Goal: Information Seeking & Learning: Find specific page/section

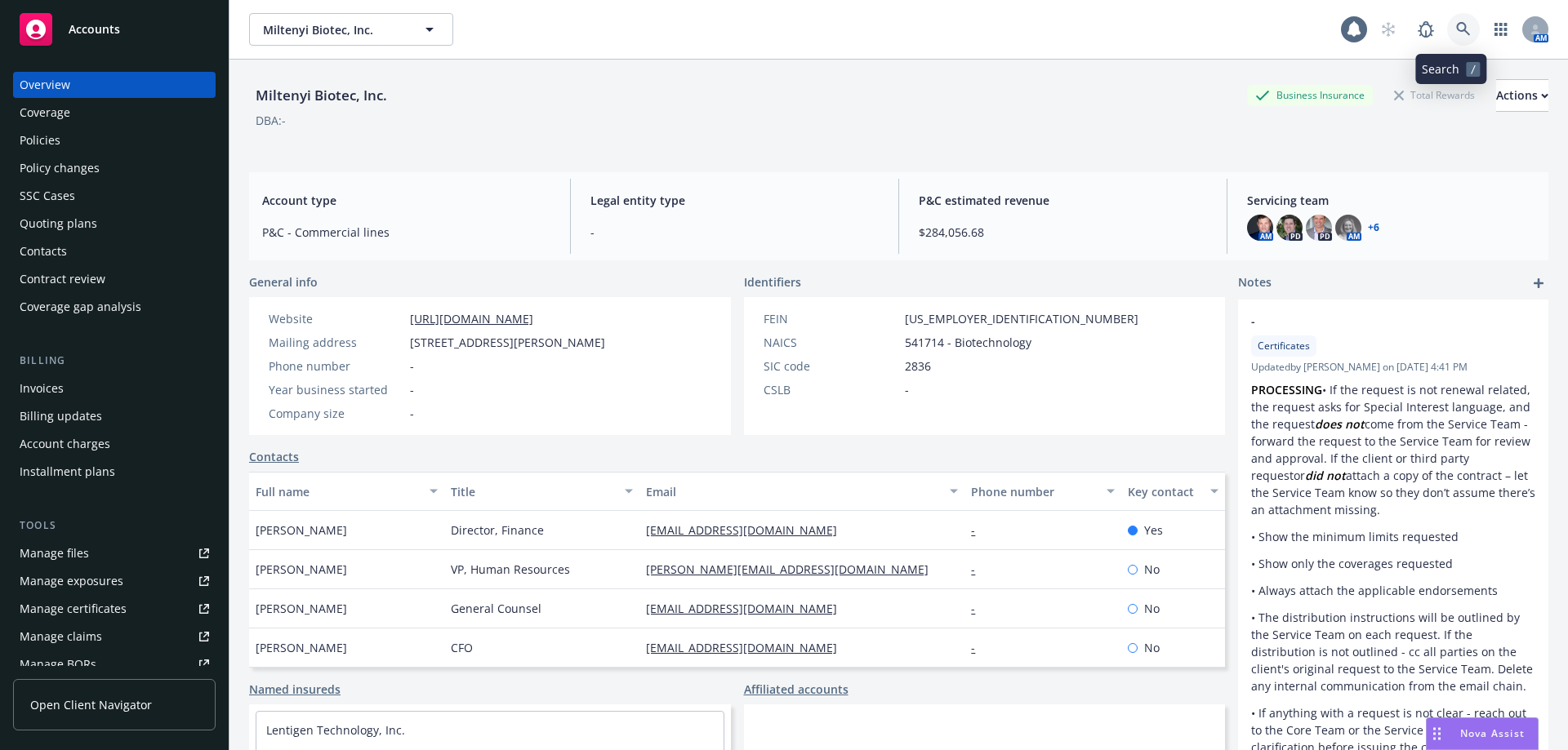
click at [1456, 30] on icon at bounding box center [1462, 29] width 13 height 13
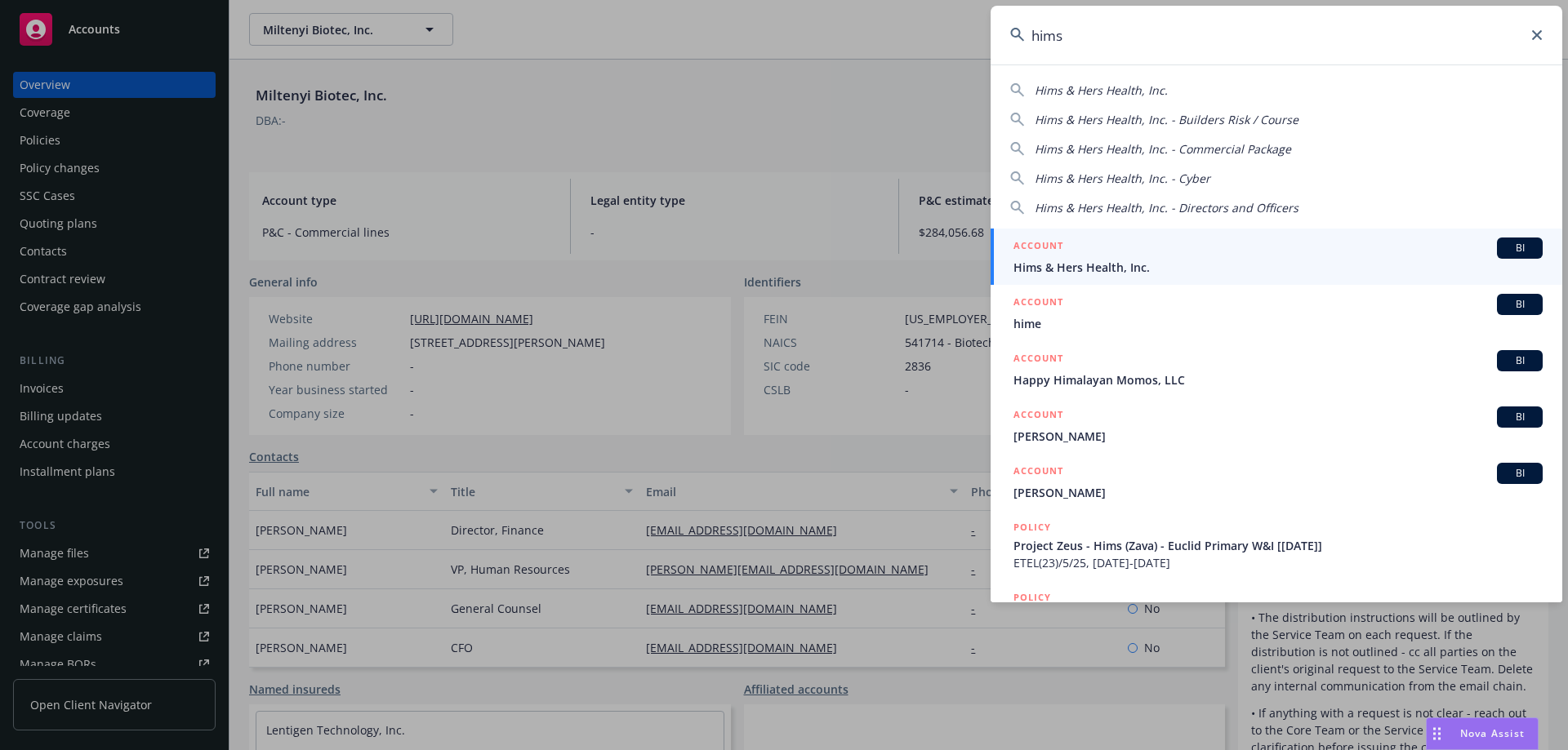
type input "hims"
click at [1144, 257] on div "ACCOUNT BI" at bounding box center [1278, 248] width 529 height 22
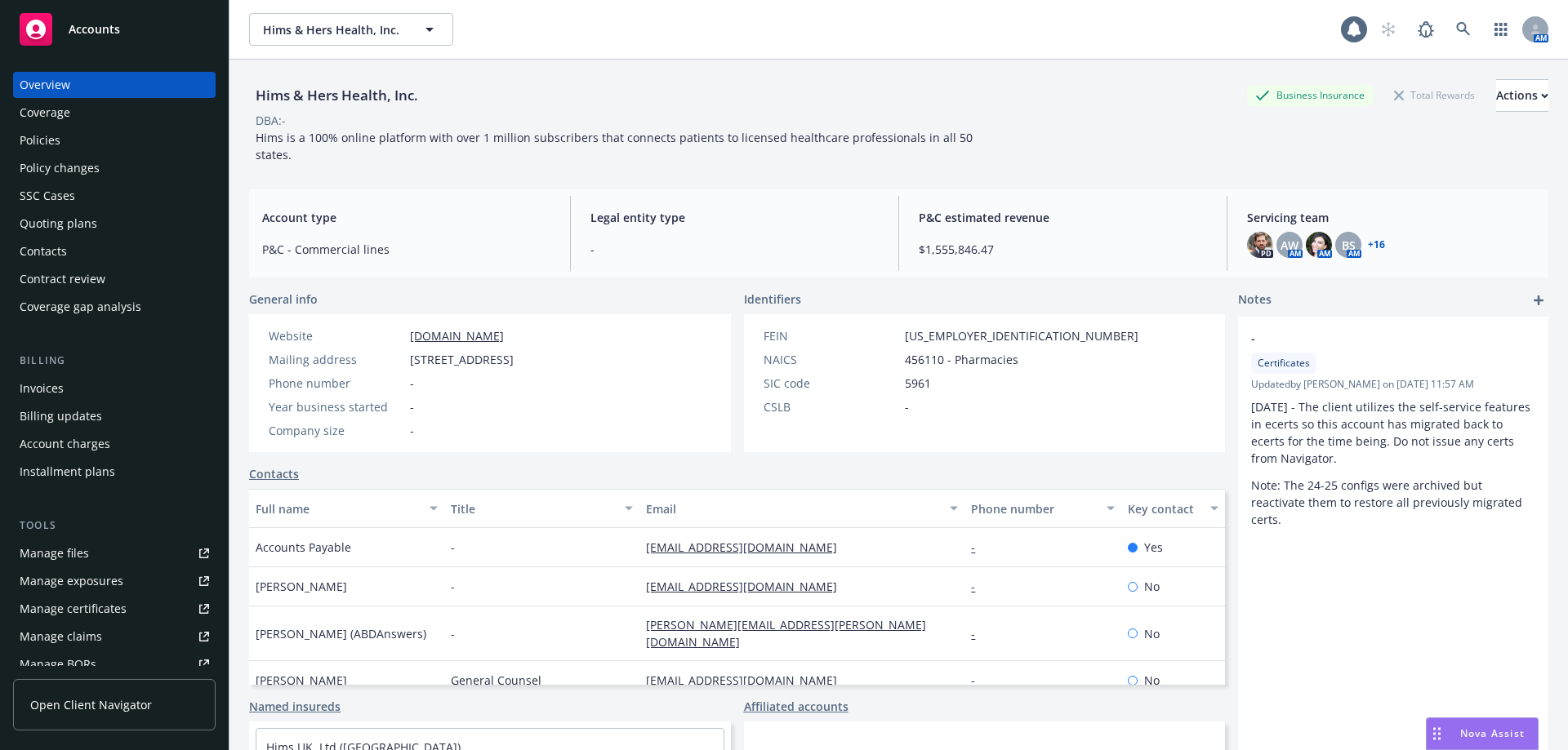
click at [94, 141] on div "Policies" at bounding box center [114, 140] width 190 height 26
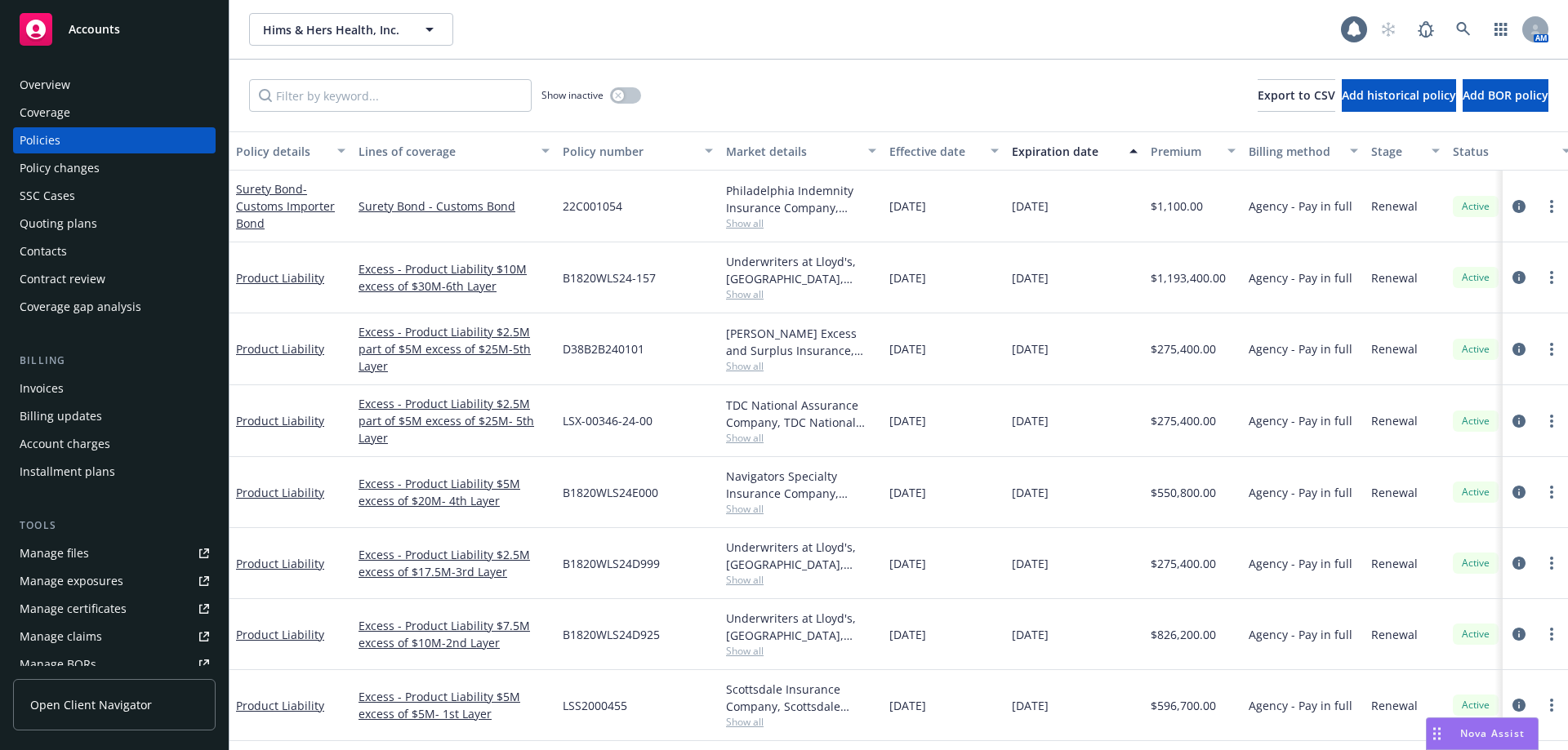
click at [634, 105] on div "Show inactive" at bounding box center [591, 95] width 100 height 32
click at [631, 101] on button "button" at bounding box center [625, 95] width 31 height 16
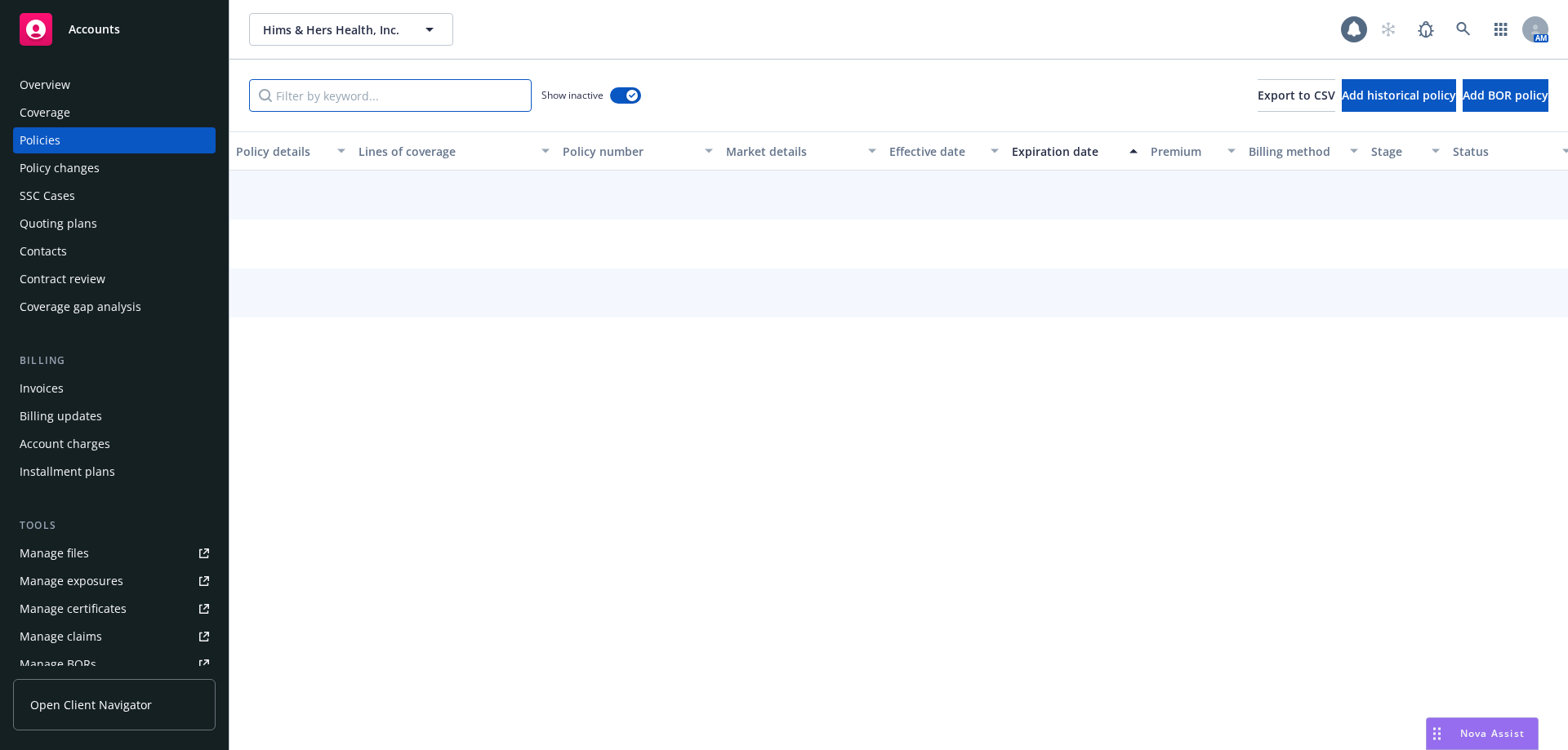
click at [446, 96] on input "Filter by keyword..." at bounding box center [390, 95] width 282 height 32
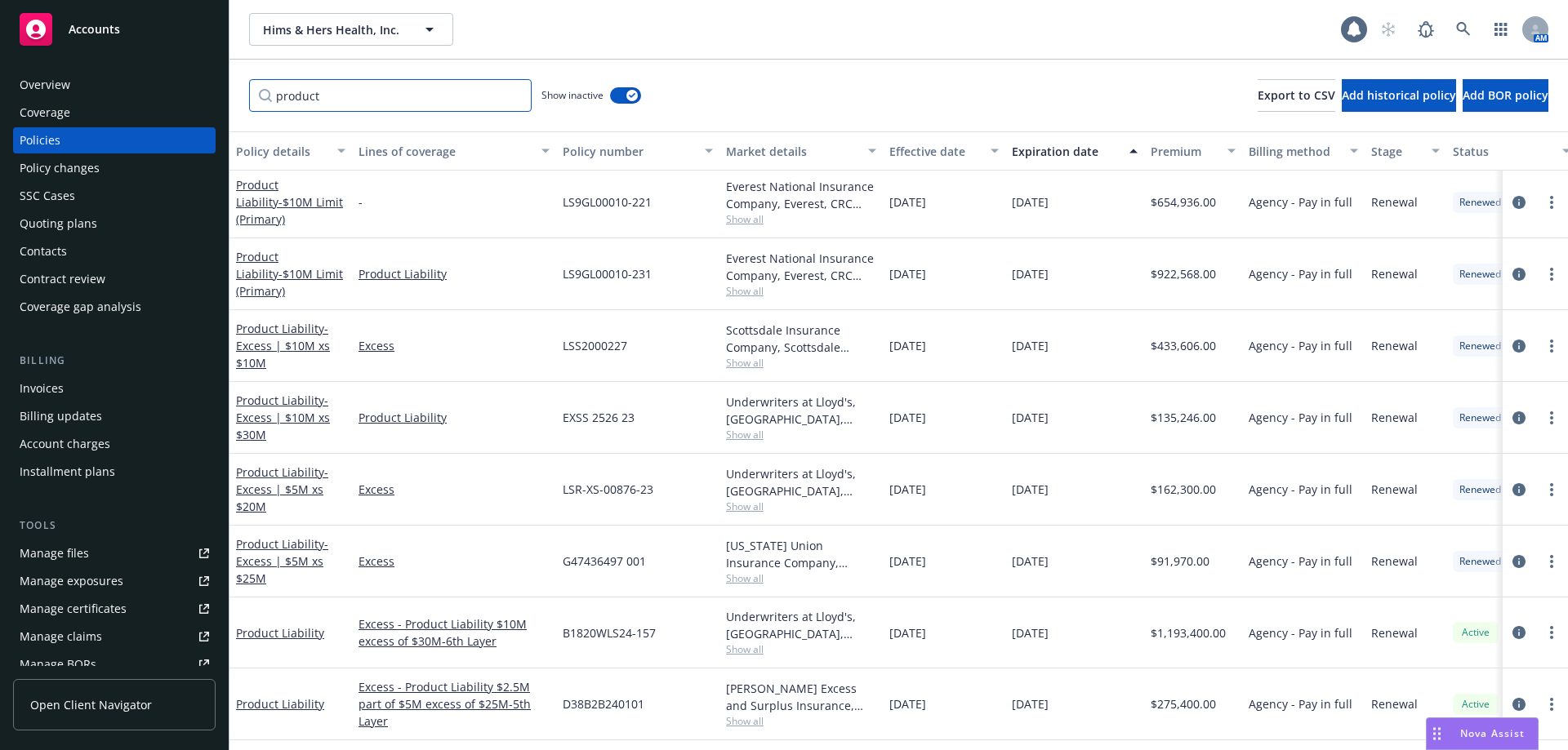
scroll to position [466, 0]
type input "product"
click at [378, 104] on input "product" at bounding box center [390, 95] width 282 height 32
click at [630, 98] on div "button" at bounding box center [632, 95] width 12 height 12
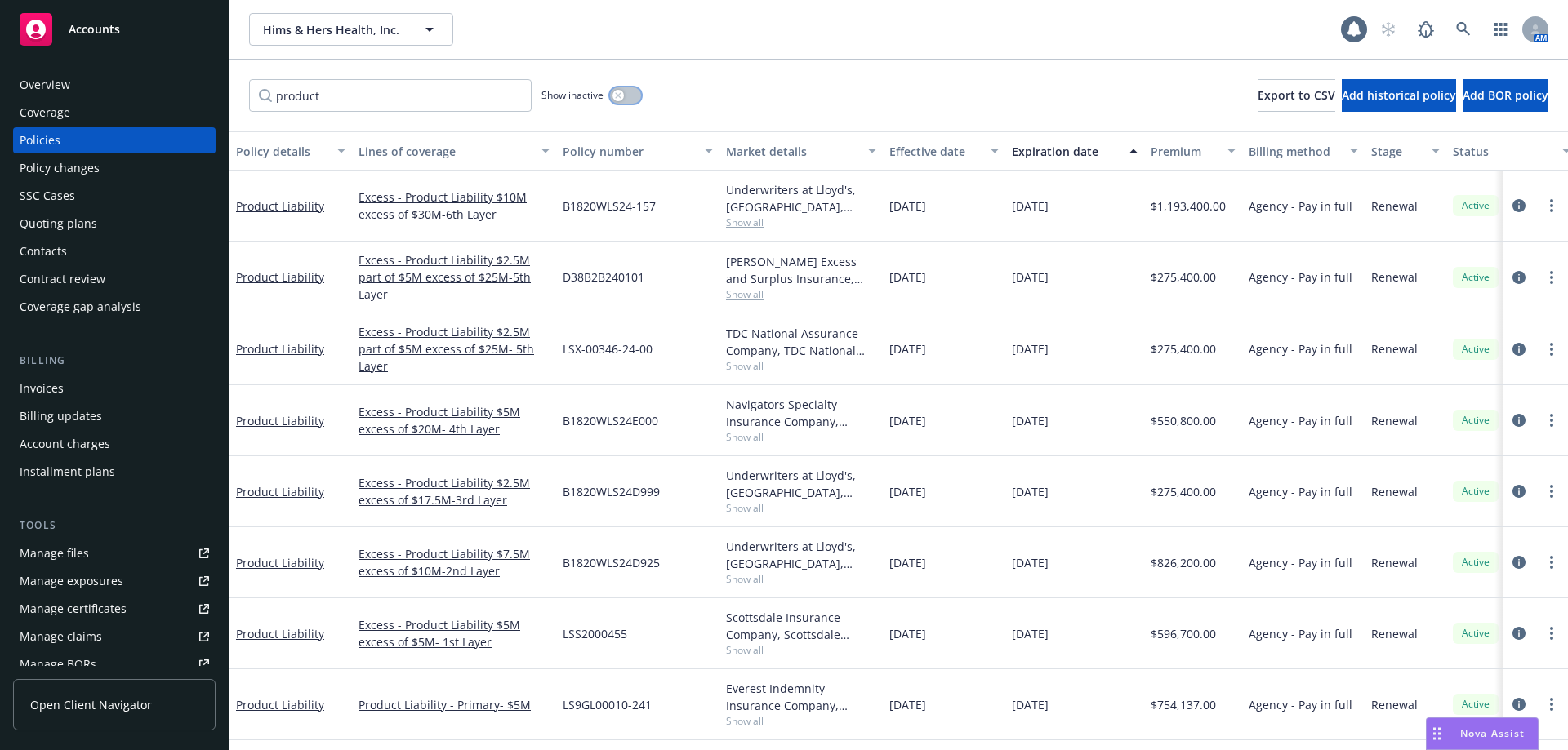
scroll to position [3, 0]
click at [306, 703] on link "Product Liability" at bounding box center [280, 704] width 88 height 15
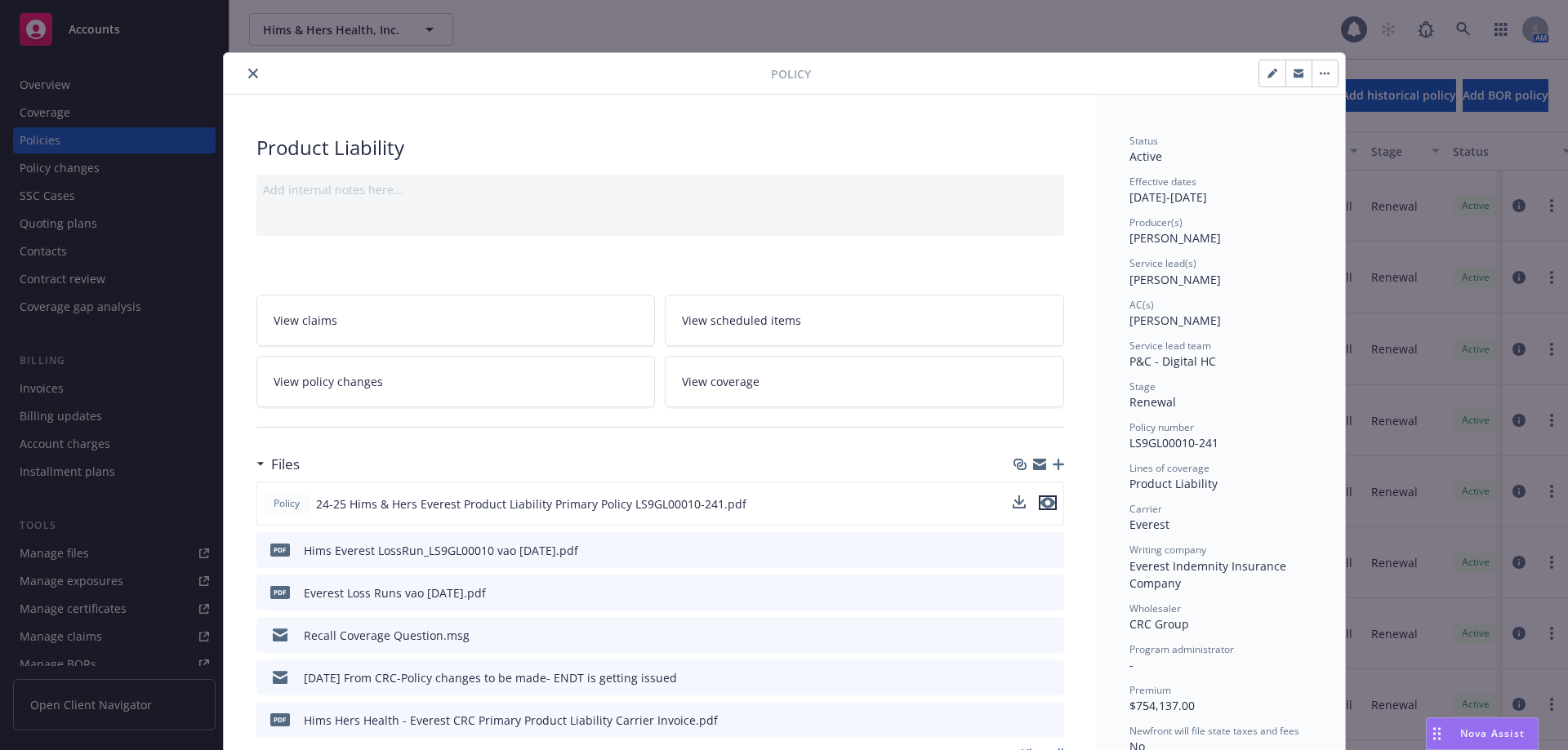
click at [1041, 505] on icon "preview file" at bounding box center [1048, 502] width 14 height 12
